Goal: Transaction & Acquisition: Download file/media

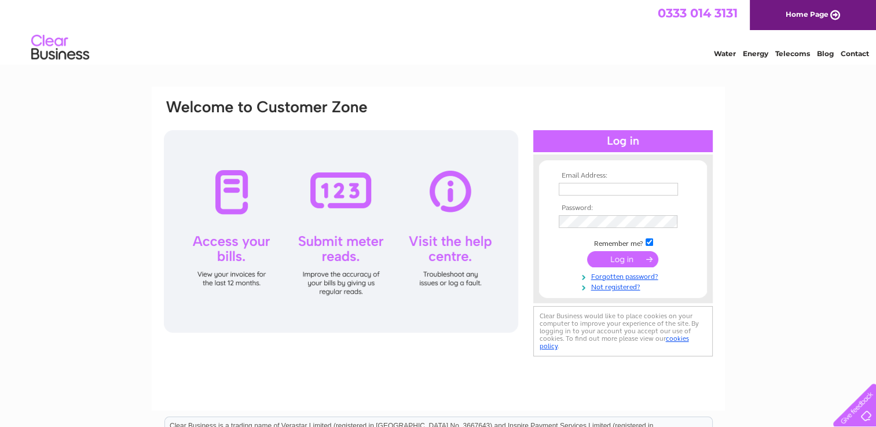
type input "tiffany.h.howard@gmail.com"
click at [628, 255] on input "submit" at bounding box center [622, 259] width 71 height 16
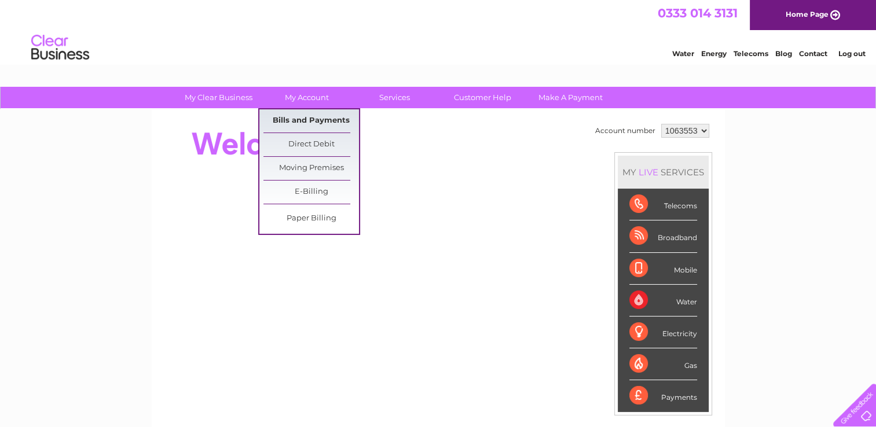
click at [300, 119] on link "Bills and Payments" at bounding box center [311, 120] width 96 height 23
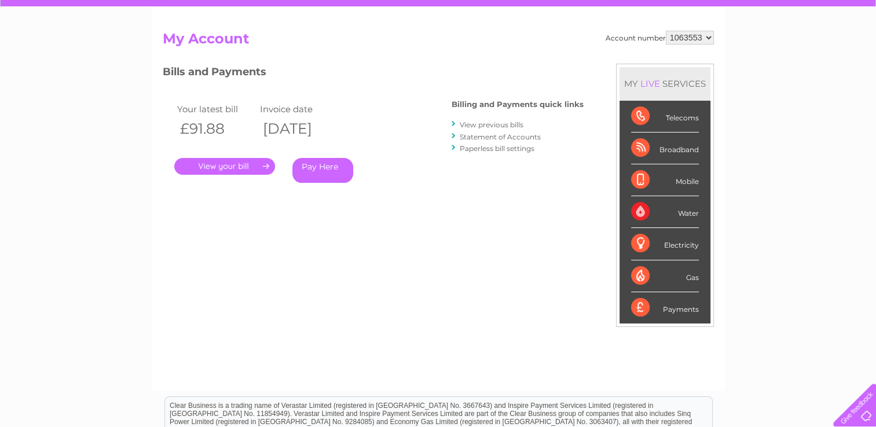
scroll to position [116, 0]
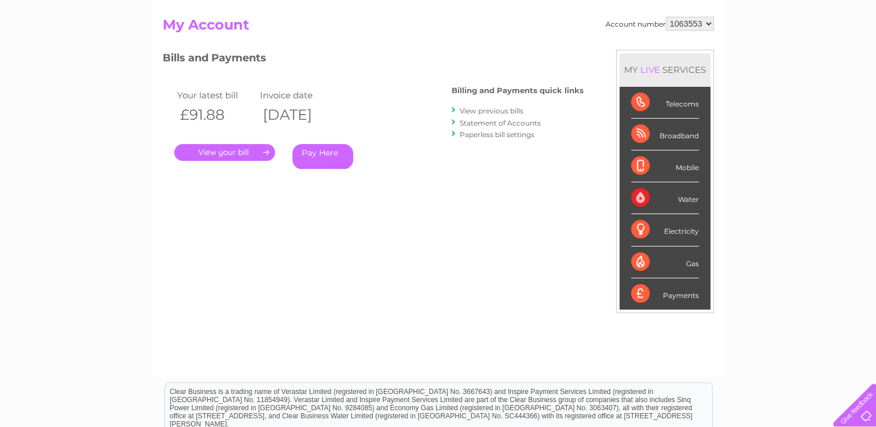
click at [208, 152] on link "." at bounding box center [224, 152] width 101 height 17
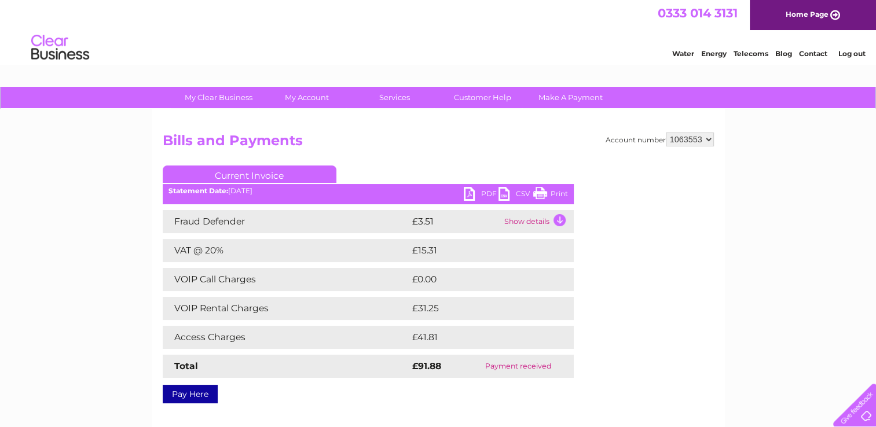
click at [470, 191] on link "PDF" at bounding box center [481, 195] width 35 height 17
click at [485, 193] on link "PDF" at bounding box center [481, 195] width 35 height 17
click at [527, 2] on div "0333 014 3131 Home Page" at bounding box center [438, 15] width 876 height 30
click at [848, 54] on link "Log out" at bounding box center [851, 53] width 27 height 9
